Goal: Information Seeking & Learning: Understand process/instructions

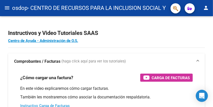
click at [11, 11] on button "menu" at bounding box center [7, 8] width 10 height 10
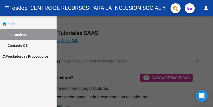
click at [30, 55] on span "Prestadores / Proveedores" at bounding box center [26, 56] width 46 height 6
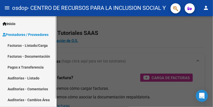
click at [29, 46] on link "Facturas - Listado/Carga" at bounding box center [28, 45] width 57 height 11
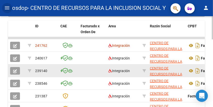
scroll to position [163, 0]
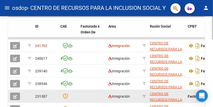
drag, startPoint x: 65, startPoint y: 95, endPoint x: 69, endPoint y: 91, distance: 5.2
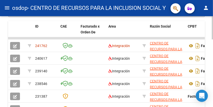
drag, startPoint x: 69, startPoint y: 91, endPoint x: 44, endPoint y: 18, distance: 76.9
click at [44, 18] on div "Video tutorial PRESTADORES -> Listado de CPBTs Emitidos por Prestadores / Prove…" at bounding box center [106, 21] width 197 height 318
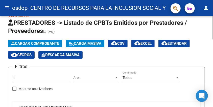
scroll to position [0, 0]
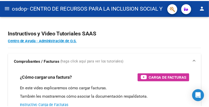
scroll to position [1, 0]
